Goal: Book appointment/travel/reservation

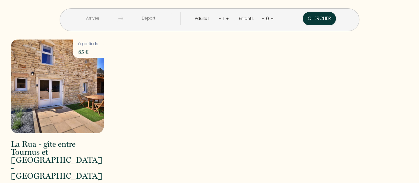
click at [115, 16] on input "text" at bounding box center [93, 18] width 51 height 13
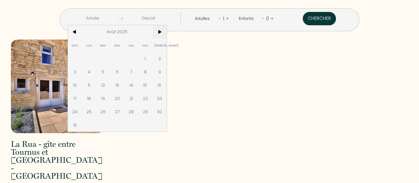
click at [167, 33] on span ">" at bounding box center [159, 31] width 14 height 13
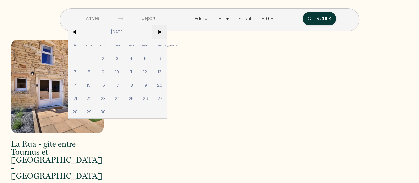
click at [167, 33] on span ">" at bounding box center [159, 31] width 14 height 13
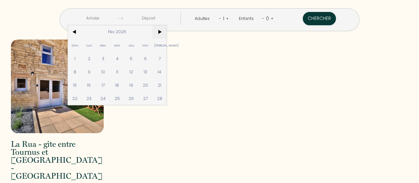
click at [167, 33] on span ">" at bounding box center [159, 31] width 14 height 13
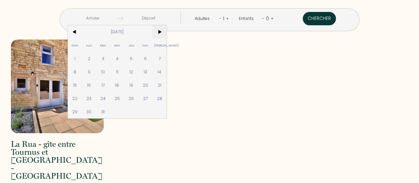
click at [167, 33] on span ">" at bounding box center [159, 31] width 14 height 13
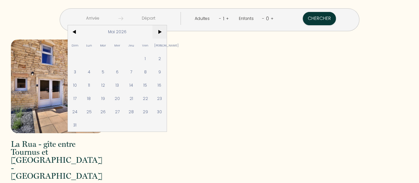
click at [167, 33] on span ">" at bounding box center [159, 31] width 14 height 13
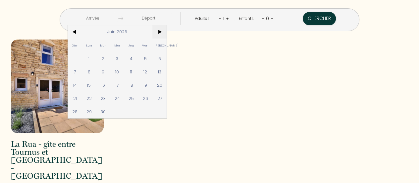
click at [167, 33] on span ">" at bounding box center [159, 31] width 14 height 13
click at [153, 85] on span "17" at bounding box center [146, 84] width 14 height 13
type input "[DATE]"
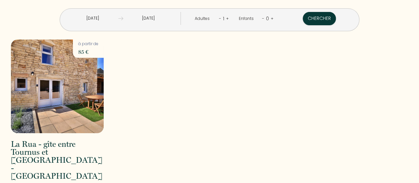
click at [160, 17] on input "[DATE]" at bounding box center [148, 18] width 51 height 13
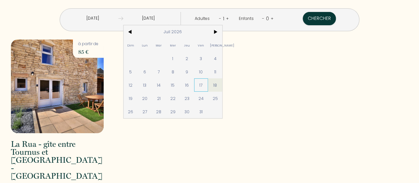
click at [209, 82] on span "17" at bounding box center [201, 84] width 14 height 13
type input "[DATE]"
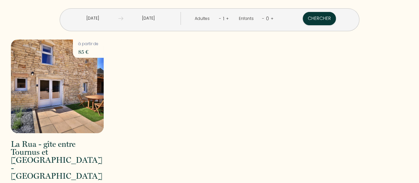
click at [161, 16] on input "[DATE]" at bounding box center [148, 18] width 51 height 13
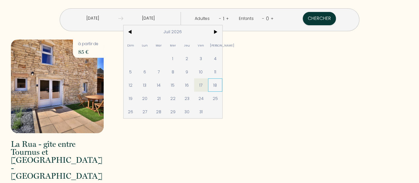
click at [222, 85] on span "18" at bounding box center [215, 84] width 14 height 13
type input "[DATE]"
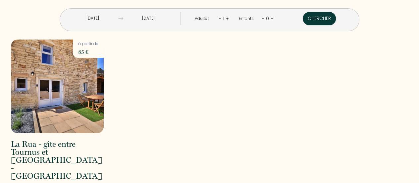
click at [118, 16] on input "[DATE]" at bounding box center [93, 18] width 51 height 13
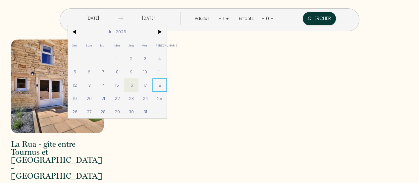
click at [167, 85] on span "18" at bounding box center [159, 84] width 14 height 13
type input "[DATE]"
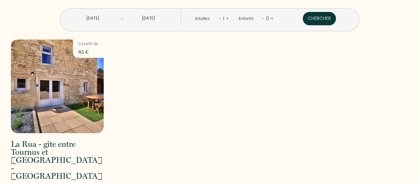
click at [164, 18] on input "[DATE]" at bounding box center [148, 18] width 51 height 13
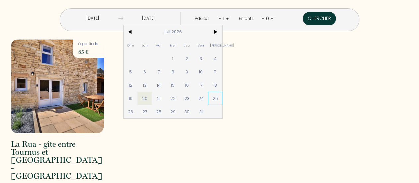
click at [222, 99] on span "25" at bounding box center [215, 97] width 14 height 13
type input "[DATE]"
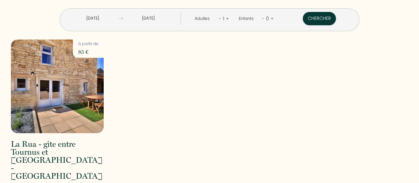
click at [226, 19] on link "+" at bounding box center [227, 18] width 3 height 6
click at [271, 20] on link "+" at bounding box center [272, 18] width 3 height 6
click at [270, 20] on link "+" at bounding box center [271, 18] width 3 height 6
click at [303, 16] on button "Chercher" at bounding box center [319, 18] width 33 height 13
click at [173, 92] on div "La Rua - gîte entre Tournus et [GEOGRAPHIC_DATA] - [GEOGRAPHIC_DATA] Montbellet…" at bounding box center [210, 126] width 406 height 175
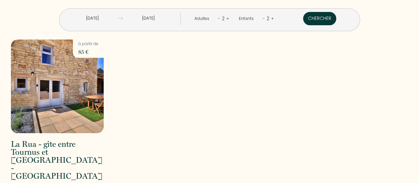
click at [303, 20] on button "Chercher" at bounding box center [319, 18] width 33 height 13
